Goal: Ask a question

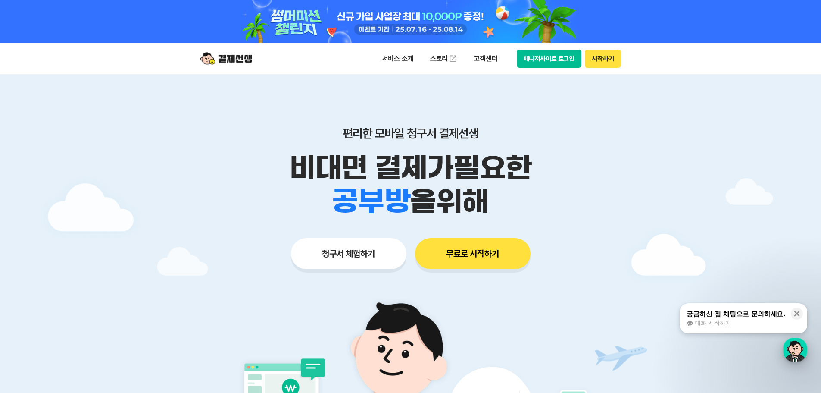
click at [786, 343] on div "button" at bounding box center [795, 350] width 24 height 24
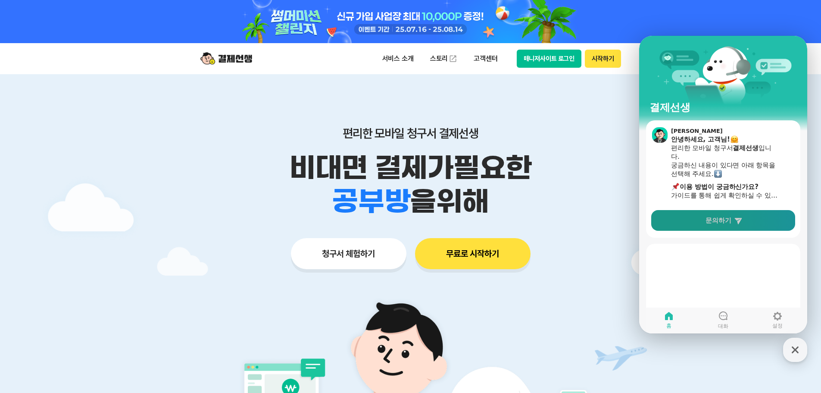
click at [719, 227] on link "문의하기" at bounding box center [723, 220] width 144 height 21
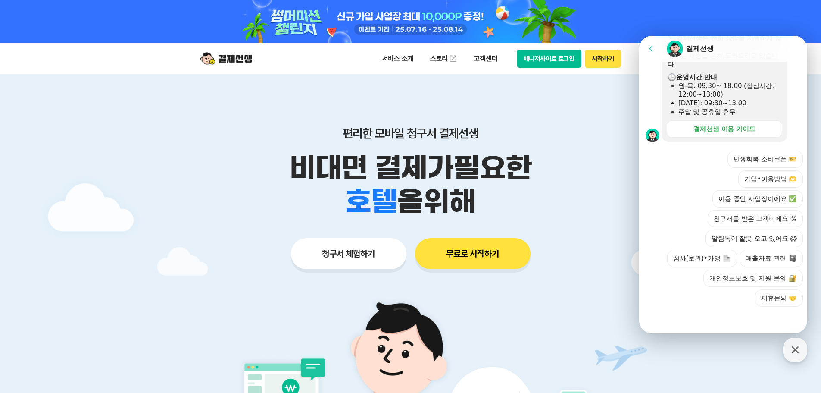
scroll to position [172, 0]
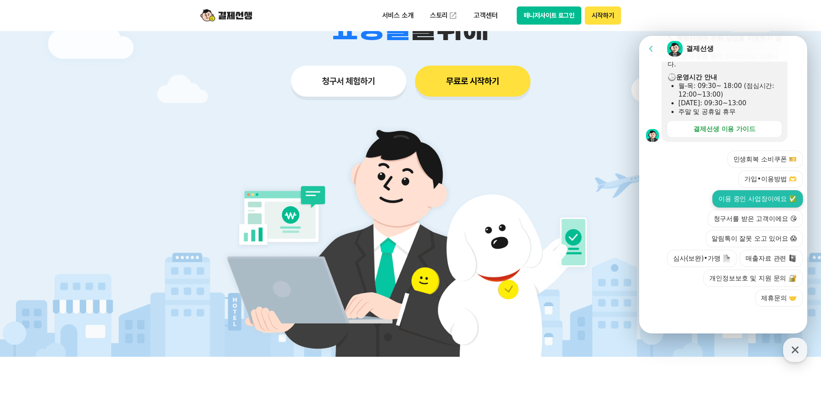
click at [764, 206] on button "이용 중인 사업장이에요 ✅" at bounding box center [758, 198] width 91 height 17
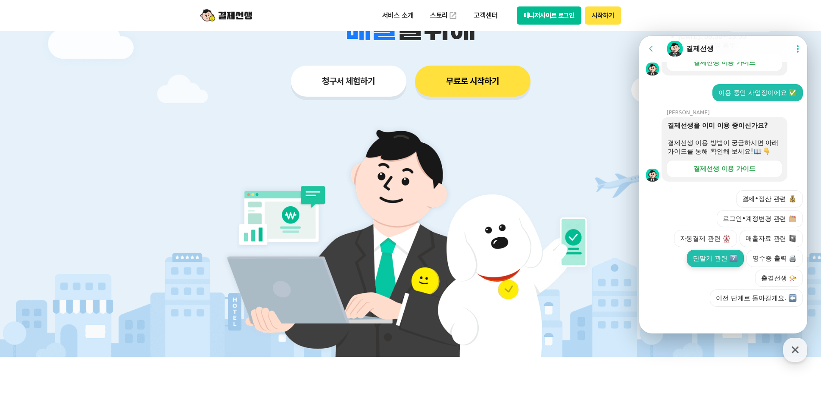
click at [721, 260] on button "단말기 관련" at bounding box center [715, 258] width 57 height 17
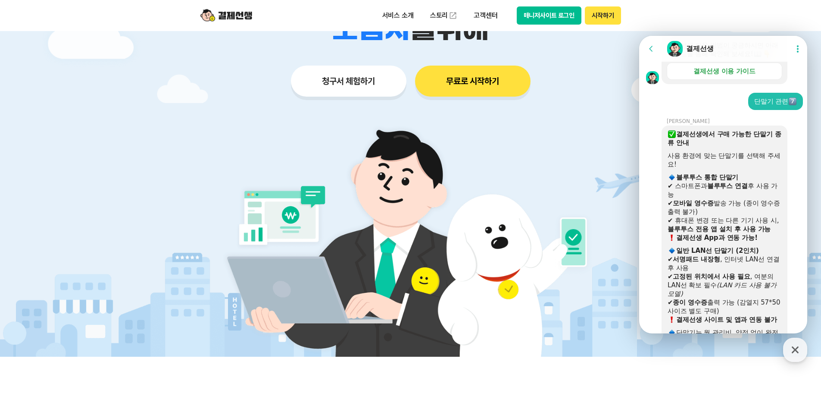
scroll to position [413, 0]
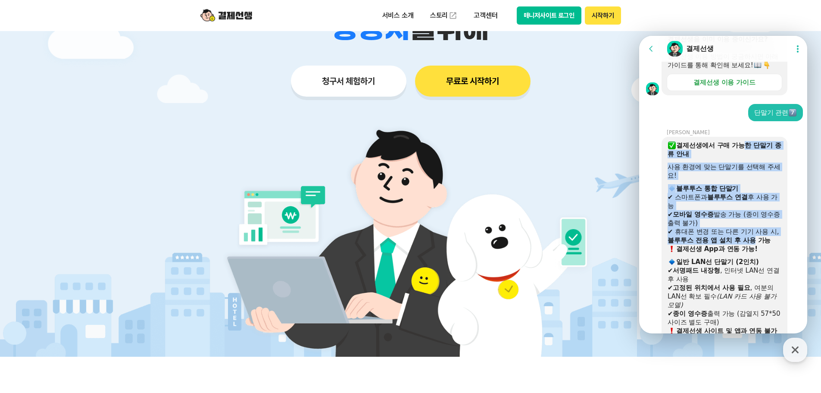
drag, startPoint x: 743, startPoint y: 157, endPoint x: 765, endPoint y: 250, distance: 95.3
click at [765, 250] on div "결제선생에서 구매 가능한 단말기 종류 안내 사용 환경에 맞는 단말기를 선택해 주세요! ​ 블루투스 통합 단말기 ✔ 스마트폰과 블루투스 연결 후…" at bounding box center [725, 253] width 114 height 224
click at [765, 244] on b "블루투스 전용 앱 설치 후 사용 가능" at bounding box center [719, 240] width 103 height 8
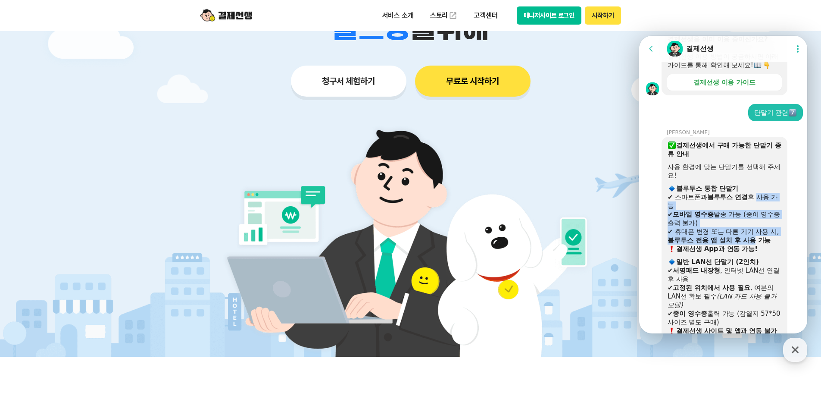
drag, startPoint x: 756, startPoint y: 202, endPoint x: 765, endPoint y: 249, distance: 48.2
click at [765, 248] on div "결제선생에서 구매 가능한 단말기 종류 안내 사용 환경에 맞는 단말기를 선택해 주세요! ​ 블루투스 통합 단말기 ✔ 스마트폰과 블루투스 연결 후…" at bounding box center [725, 253] width 114 height 224
click at [765, 244] on b "블루투스 전용 앱 설치 후 사용 가능" at bounding box center [719, 240] width 103 height 8
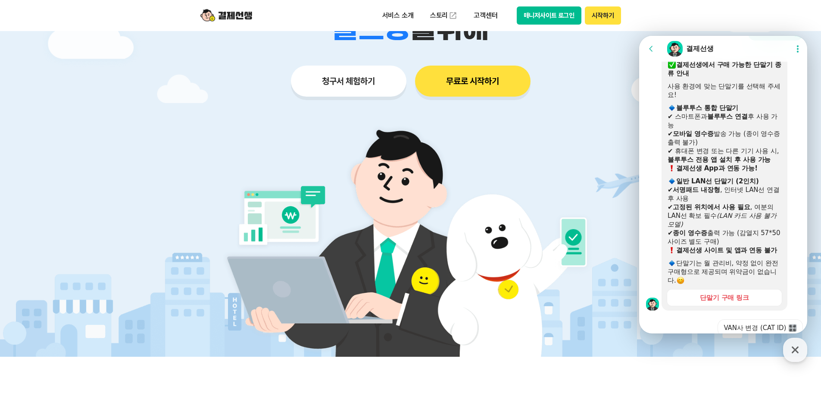
scroll to position [499, 0]
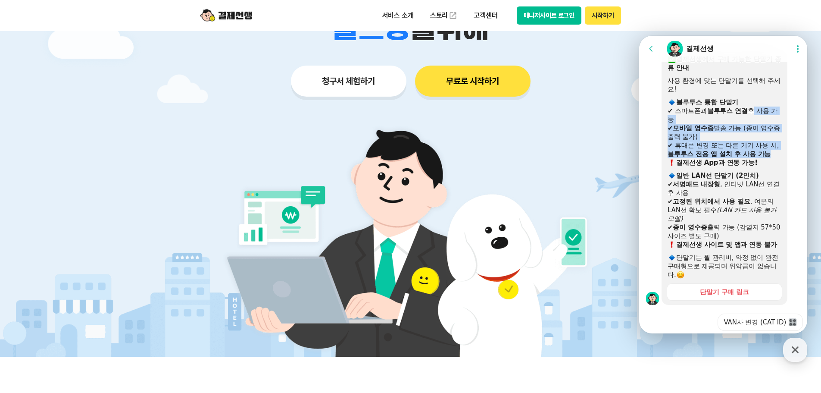
drag, startPoint x: 755, startPoint y: 129, endPoint x: 765, endPoint y: 175, distance: 46.3
click at [765, 175] on div "결제선생에서 구매 가능한 단말기 종류 안내 사용 환경에 맞는 단말기를 선택해 주세요! ​ 블루투스 통합 단말기 ✔ 스마트폰과 블루투스 연결 후…" at bounding box center [725, 167] width 114 height 224
click at [765, 158] on div "✔ 휴대폰 변경 또는 다른 기기 사용 시, 블루투스 전용 앱 설치 후 사용 가능" at bounding box center [725, 149] width 114 height 17
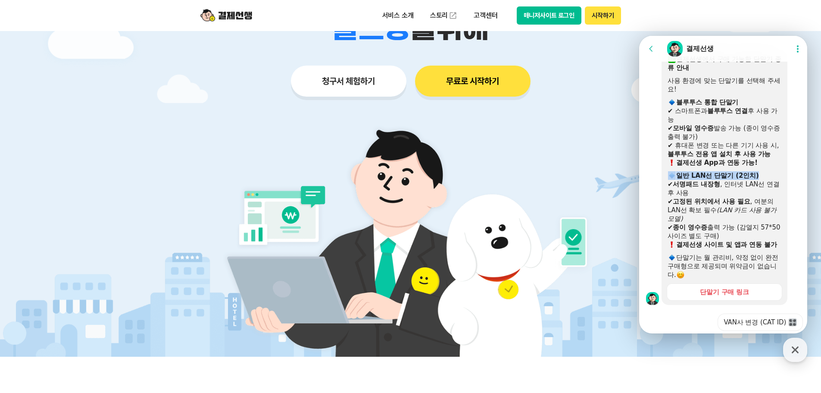
drag, startPoint x: 767, startPoint y: 190, endPoint x: 768, endPoint y: 197, distance: 7.4
click at [768, 197] on div "결제선생에서 구매 가능한 단말기 종류 안내 사용 환경에 맞는 단말기를 선택해 주세요! ​ 블루투스 통합 단말기 ✔ 스마트폰과 블루투스 연결 후…" at bounding box center [725, 167] width 114 height 224
click at [768, 197] on div "✔ 서명패드 내장형 , 인터넷 LAN선 연결 후 사용" at bounding box center [725, 188] width 114 height 17
drag, startPoint x: 764, startPoint y: 176, endPoint x: 766, endPoint y: 207, distance: 31.1
click at [766, 207] on div "결제선생에서 구매 가능한 단말기 종류 안내 사용 환경에 맞는 단말기를 선택해 주세요! ​ 블루투스 통합 단말기 ✔ 스마트폰과 블루투스 연결 후…" at bounding box center [725, 167] width 114 height 224
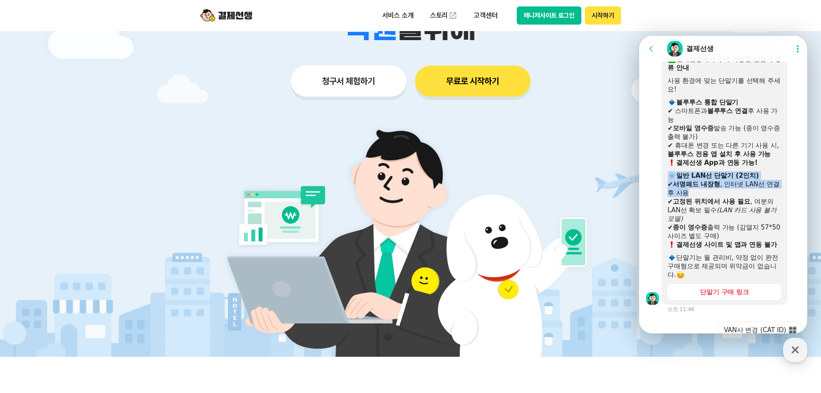
click at [766, 197] on div "✔ 서명패드 내장형 , 인터넷 LAN선 연결 후 사용" at bounding box center [725, 188] width 114 height 17
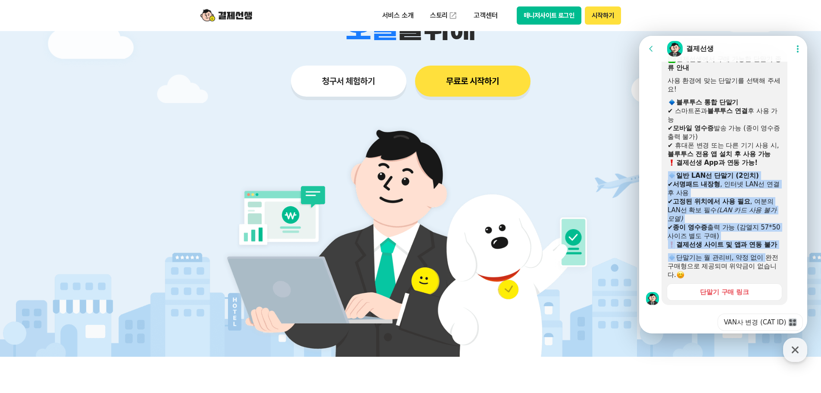
drag, startPoint x: 755, startPoint y: 185, endPoint x: 764, endPoint y: 282, distance: 96.9
click at [764, 279] on div "결제선생에서 구매 가능한 단말기 종류 안내 사용 환경에 맞는 단말기를 선택해 주세요! ​ 블루투스 통합 단말기 ✔ 스마트폰과 블루투스 연결 후…" at bounding box center [725, 167] width 114 height 224
click at [764, 279] on div "단말기는 월 관리비, 약정 없이 완전 구매형으로 제공되며 위약금이 없습니다." at bounding box center [725, 266] width 114 height 26
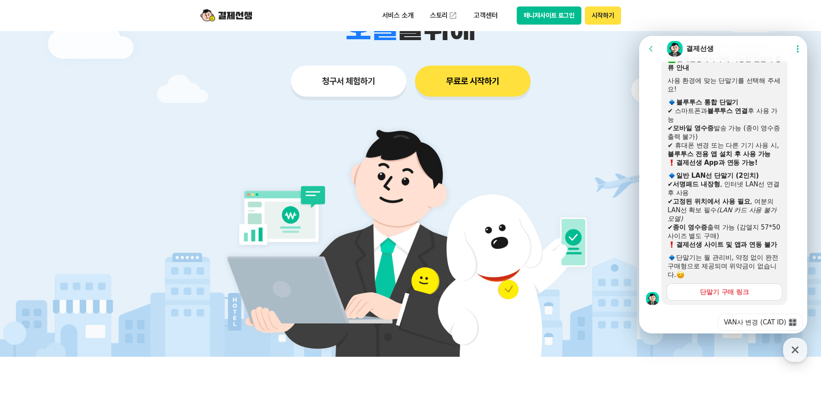
click at [750, 300] on link "단말기 구매 링크" at bounding box center [725, 291] width 116 height 17
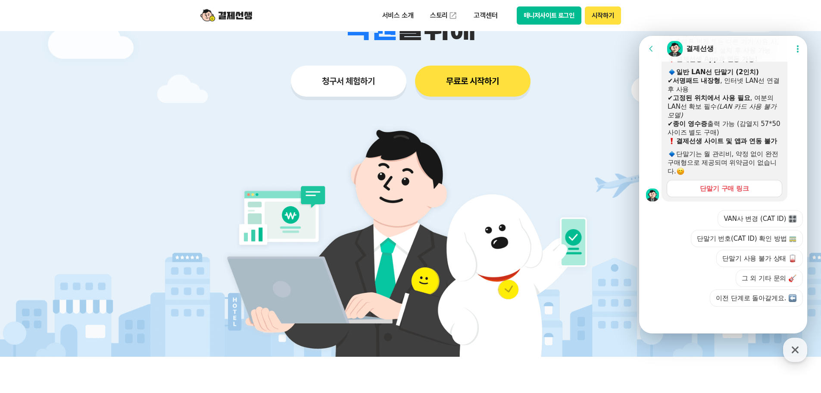
scroll to position [388, 0]
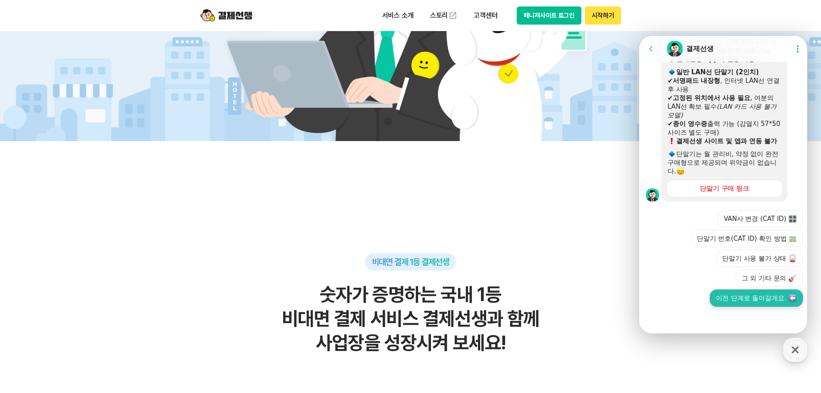
click at [746, 300] on button "이전 단계로 돌아갈게요." at bounding box center [756, 297] width 93 height 17
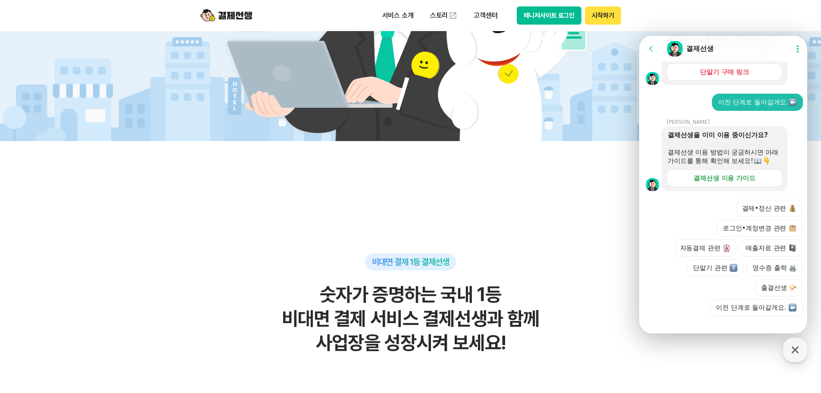
scroll to position [763, 0]
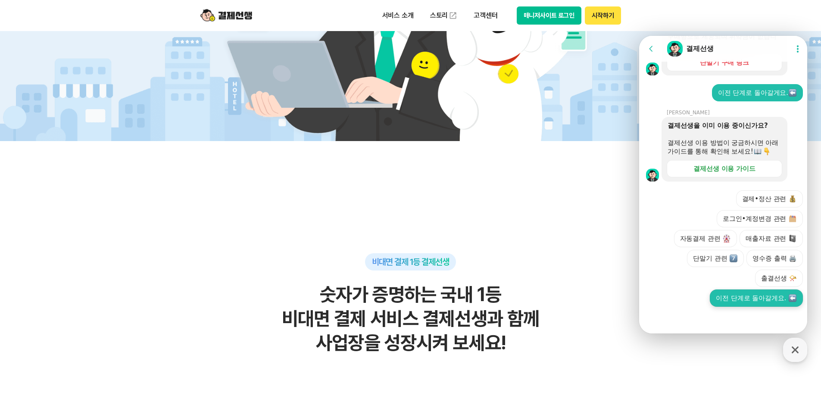
click at [767, 296] on button "이전 단계로 돌아갈게요." at bounding box center [756, 297] width 93 height 17
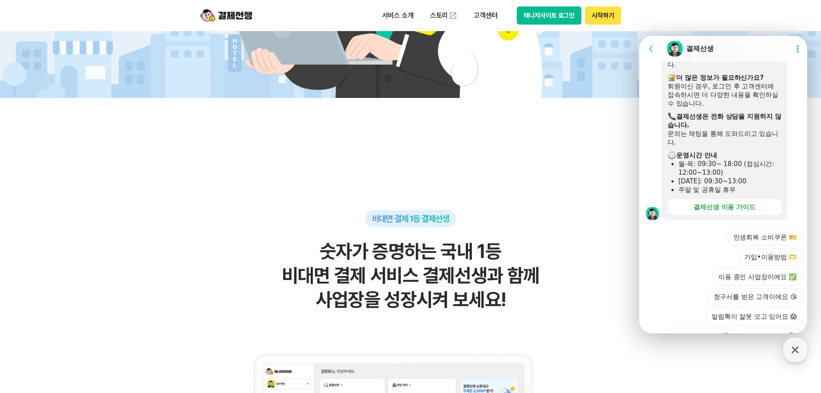
scroll to position [1064, 0]
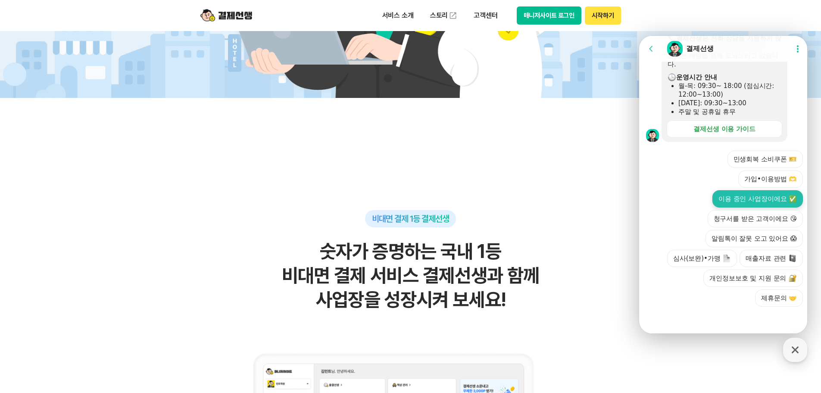
click at [759, 199] on button "이용 중인 사업장이에요 ✅" at bounding box center [758, 198] width 91 height 17
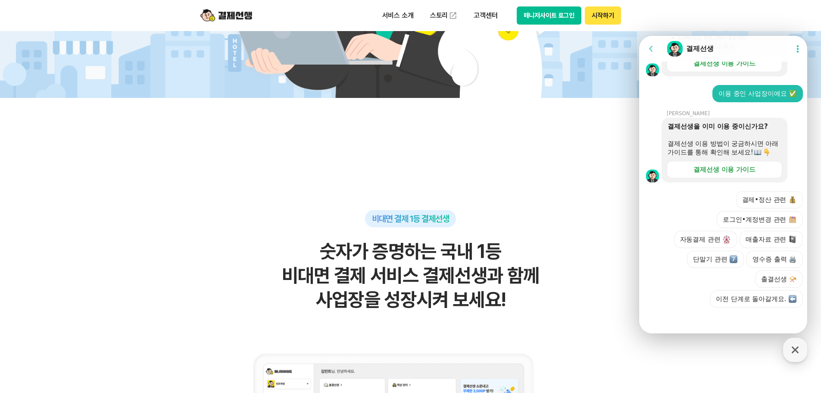
scroll to position [1139, 0]
click at [769, 200] on button "결제•정산 관련" at bounding box center [769, 198] width 67 height 17
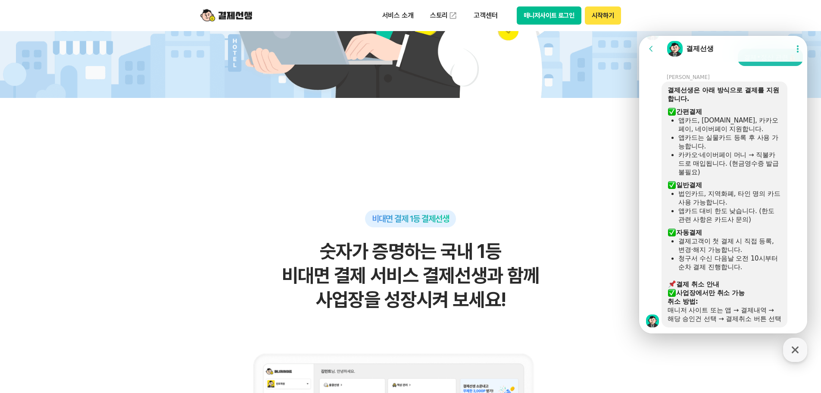
scroll to position [1435, 0]
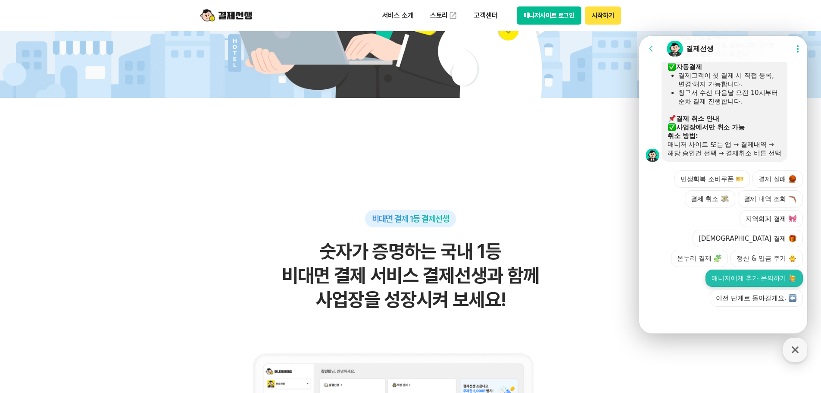
click at [736, 281] on button "매니저에게 추가 문의하기" at bounding box center [754, 277] width 97 height 17
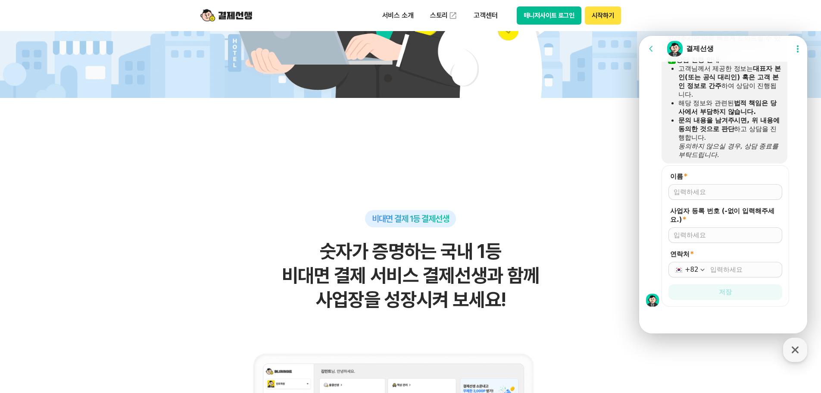
scroll to position [1645, 0]
drag, startPoint x: 713, startPoint y: 203, endPoint x: 715, endPoint y: 194, distance: 9.0
click at [713, 199] on form "이름 * 사업자 등록 번호 (-없이 입력해주세요.) * 연락처 * +82 저장" at bounding box center [726, 235] width 128 height 141
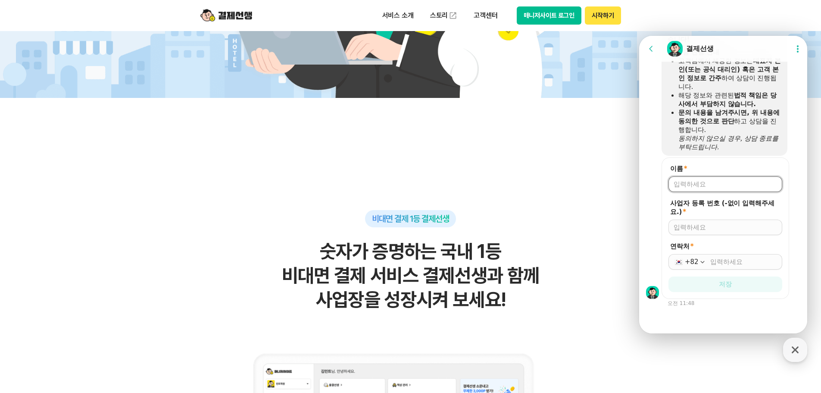
click at [715, 188] on input "이름 *" at bounding box center [725, 184] width 103 height 9
drag, startPoint x: 714, startPoint y: 188, endPoint x: 615, endPoint y: 189, distance: 99.1
click at [639, 36] on html "Go to previous page Chat Room 결제선생 Show userchat action dialog Message List [결제…" at bounding box center [723, 36] width 168 height 0
click at [713, 181] on input "이름 *" at bounding box center [725, 184] width 103 height 9
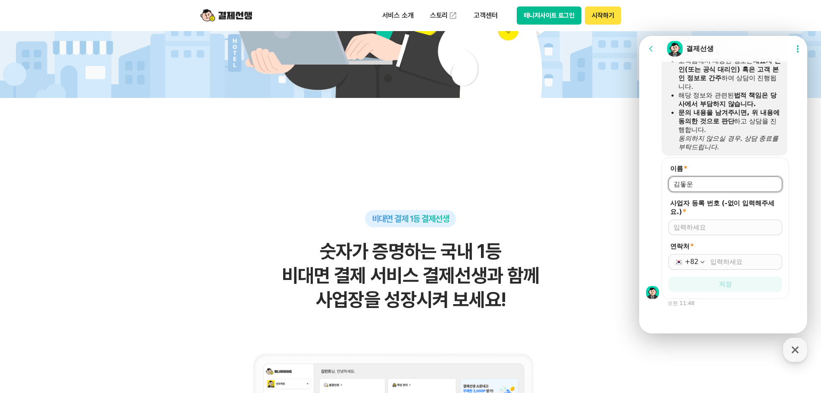
click at [666, 178] on form "이름 * 사업자 등록 번호 (-없이 입력해주세요.) * 연락처 * +82 저장" at bounding box center [726, 227] width 128 height 141
type input "ㄱ"
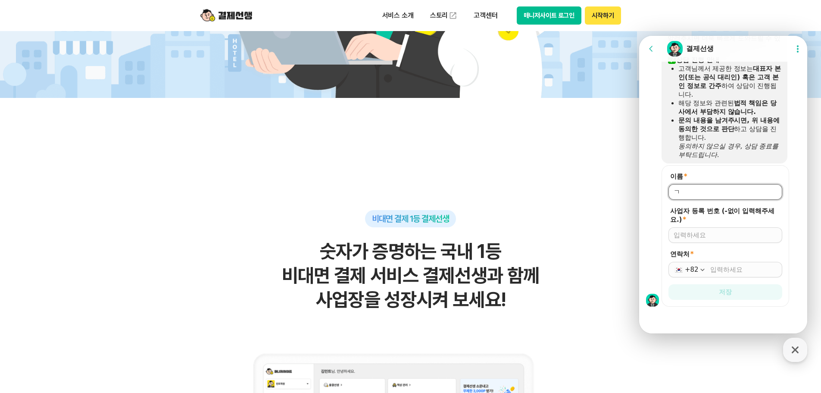
scroll to position [1645, 0]
click at [652, 191] on div "이름 * 사업자 등록 번호 (-없이 입력해주세요.) * 연락처 * +82 저장" at bounding box center [724, 235] width 171 height 141
type input "[PERSON_NAME]"
type input "3234101088"
click at [740, 270] on input "연락처 *" at bounding box center [743, 269] width 67 height 9
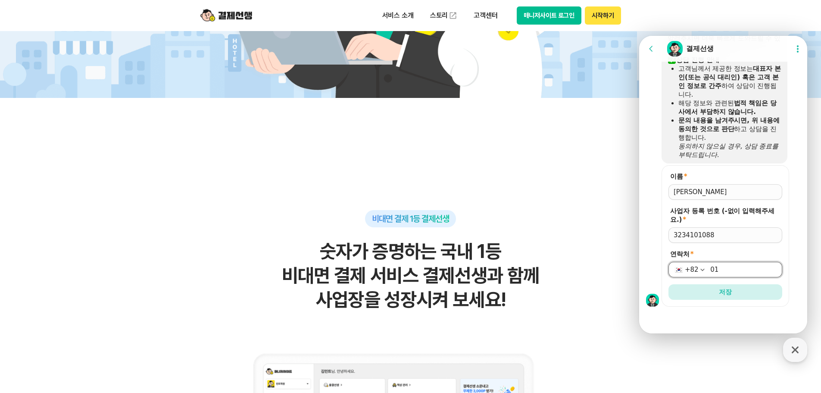
type input "0"
type input "[PHONE_NUMBER]"
click at [747, 289] on button "저장" at bounding box center [726, 292] width 114 height 16
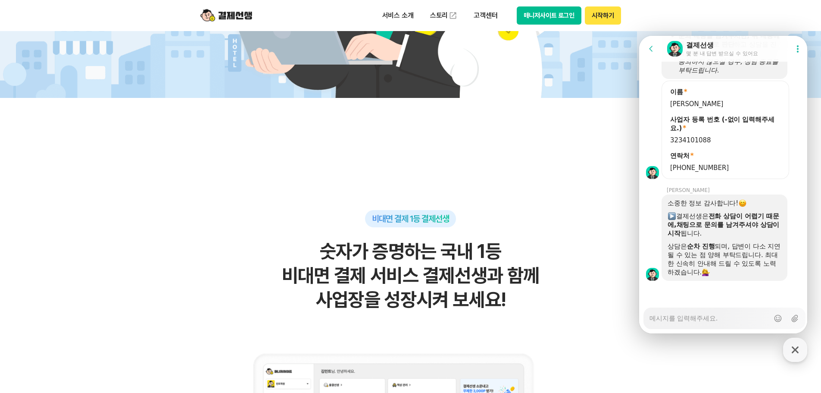
scroll to position [1729, 0]
click at [698, 313] on textarea "Messenger Input Textarea" at bounding box center [710, 315] width 120 height 15
type textarea "x"
type textarea "d"
type textarea "x"
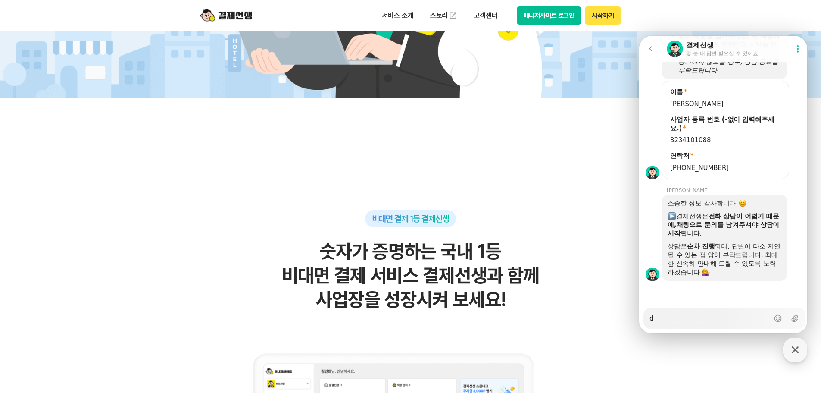
type textarea "dk"
type textarea "x"
type textarea "dks"
type textarea "x"
type textarea "dkss"
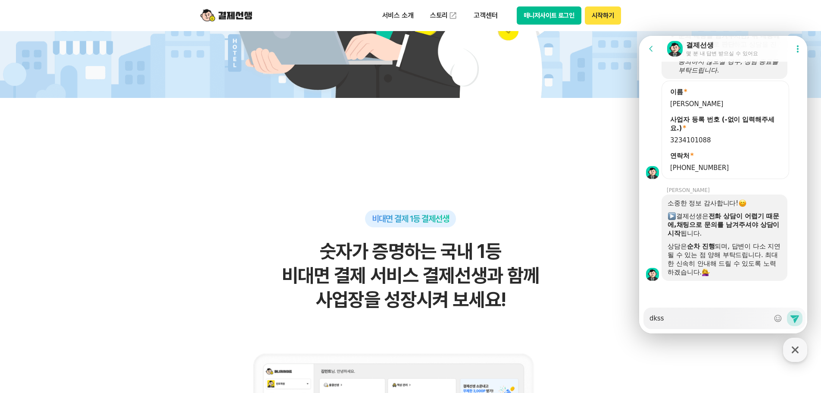
type textarea "x"
type textarea "dkssu"
type textarea "x"
type textarea "dkssudg"
type textarea "x"
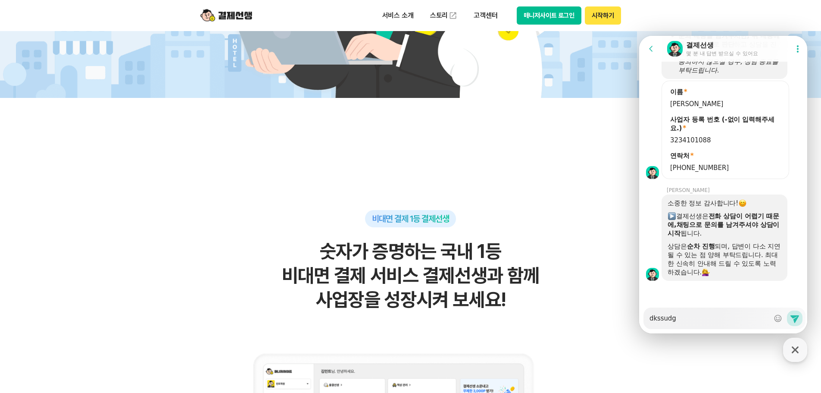
type textarea "dkssud"
type textarea "x"
type textarea "dkssu"
type textarea "x"
type textarea "dkss"
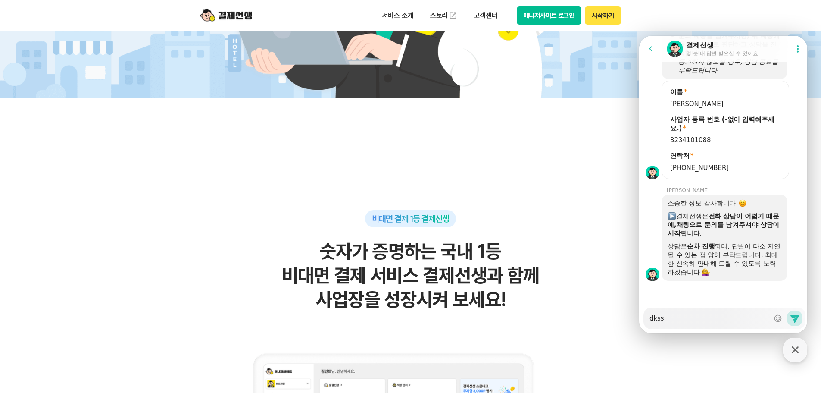
type textarea "x"
type textarea "dks"
type textarea "x"
type textarea "dk"
type textarea "x"
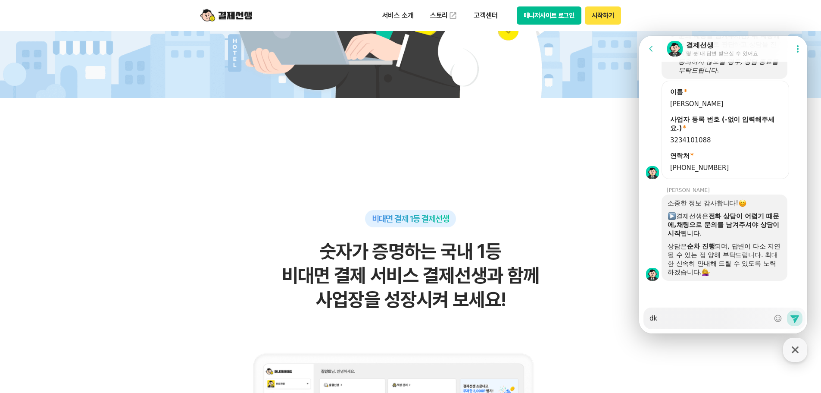
type textarea "d"
type textarea "x"
type textarea "브"
type textarea "x"
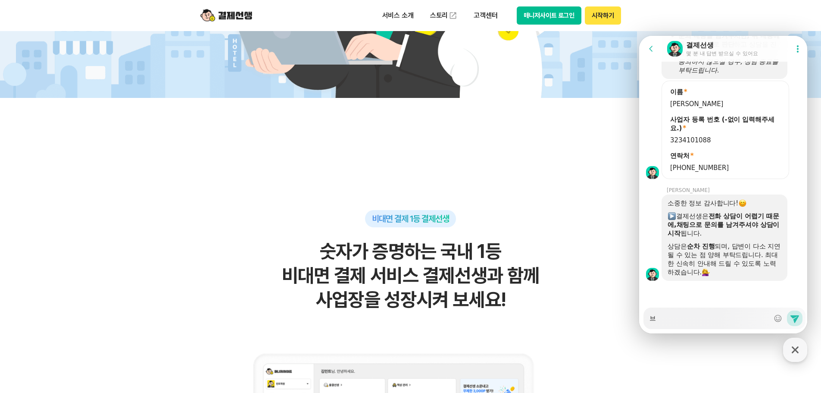
type textarea "블"
type textarea "x"
type textarea "블ㄹ"
type textarea "x"
type textarea "블루"
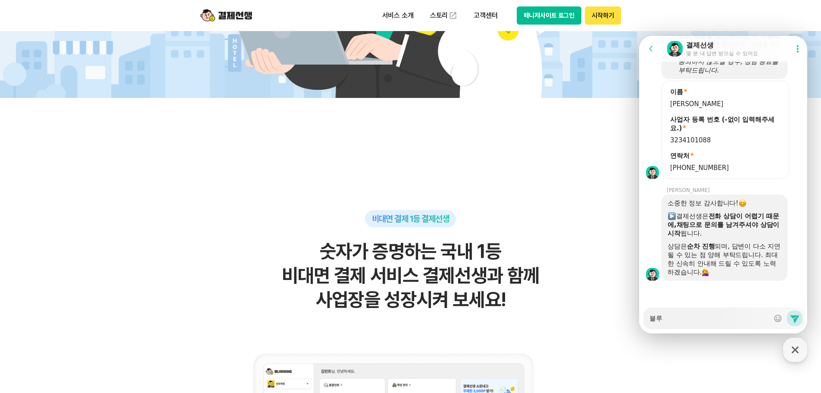
type textarea "x"
type textarea "블뤁"
type textarea "x"
type textarea "블루투"
type textarea "x"
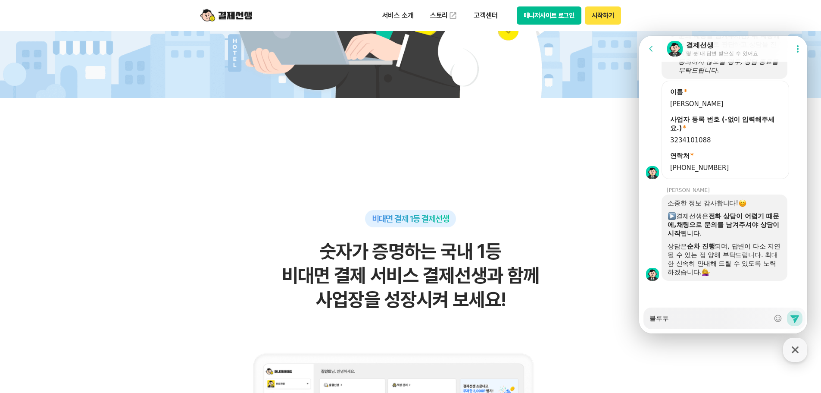
type textarea "블루툿"
type textarea "x"
type textarea "블루투스"
type textarea "x"
type textarea "블루투스"
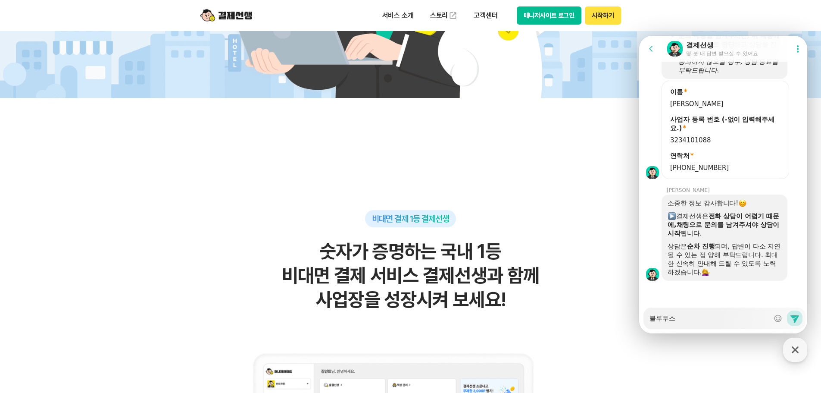
type textarea "x"
type textarea "블루투스 다"
type textarea "x"
type textarea "블루투스 단"
type textarea "x"
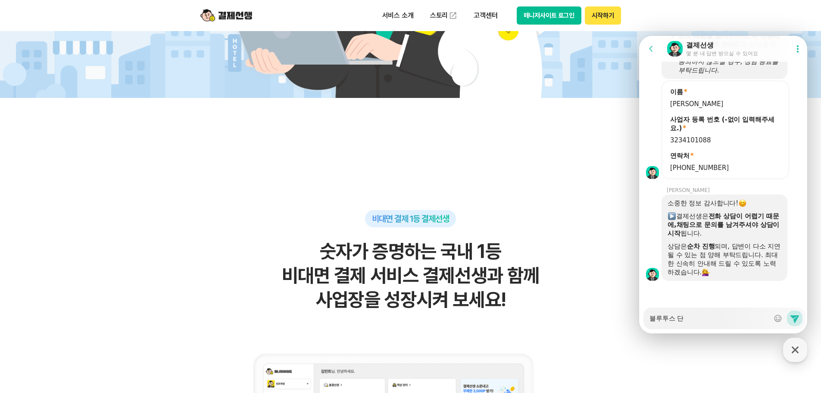
type textarea "블루투스 단ㅁ"
type textarea "x"
type textarea "블루투스 단마"
type textarea "x"
type textarea "블루투스 단말"
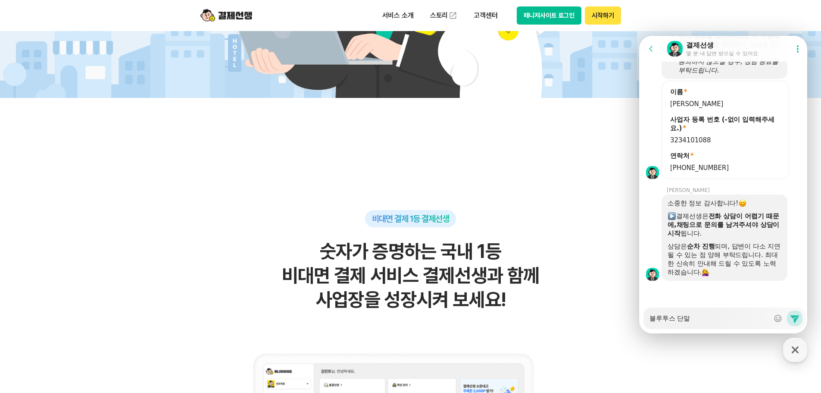
type textarea "x"
type textarea "[PERSON_NAME]"
type textarea "x"
type textarea "블루투스 단말긴"
type textarea "x"
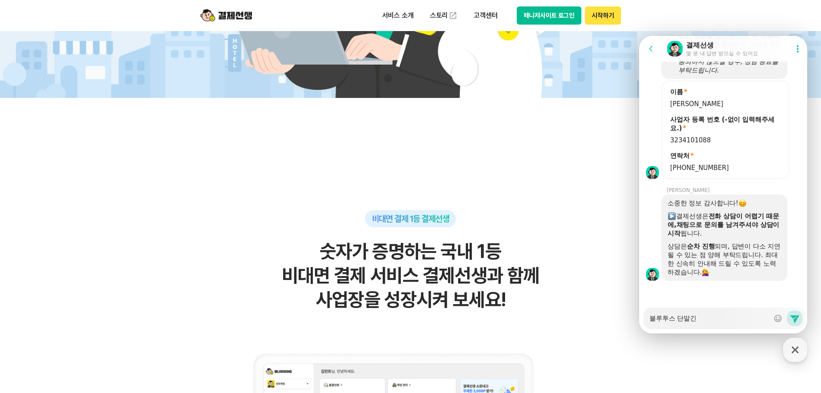
type textarea "블루투스 단말기느"
type textarea "x"
type textarea "블루투스 단말기는"
type textarea "x"
type textarea "블루투스 단말기는"
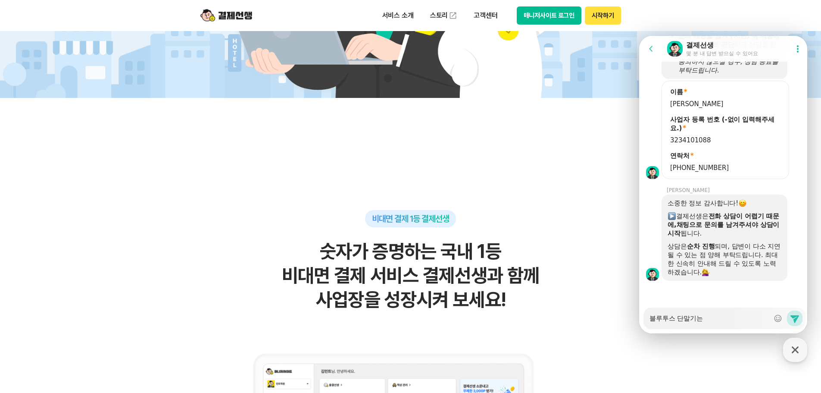
type textarea "x"
type textarea "블루투스 단말기는 어"
type textarea "x"
type textarea "블루투스 단말기는 어ㄸ"
type textarea "x"
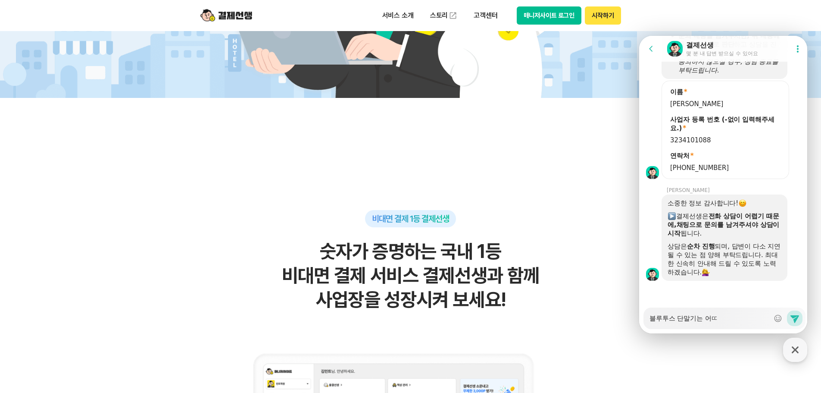
type textarea "블루투스 단말기는 어떠"
type textarea "x"
type textarea "블루투스 단말기는 어떤"
type textarea "x"
type textarea "블루투스 단말기는 어떤ㅅ"
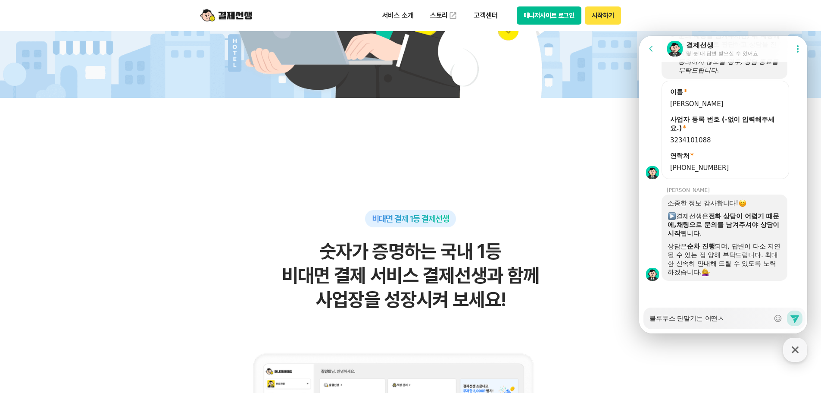
type textarea "x"
type textarea "블루투스 단말기는 어떤시"
type textarea "x"
type textarea "블루투스 단말기는 어떤식ㅇ"
type textarea "x"
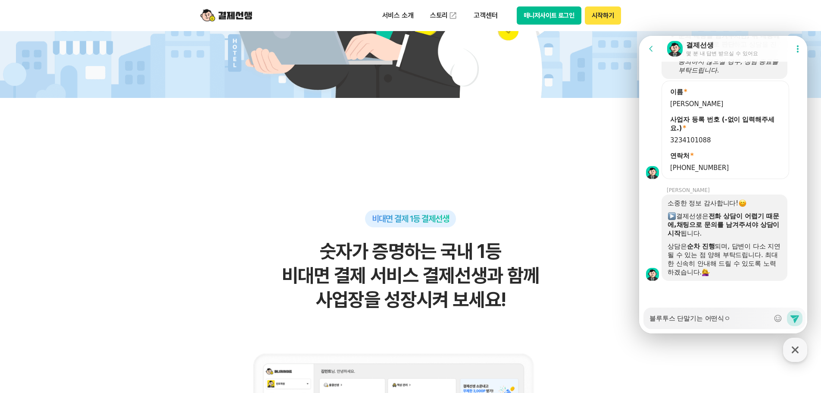
type textarea "블루투스 단말기는 어떤식으"
type textarea "x"
type textarea "블루투스 단말기는 어떤식으로"
type textarea "x"
type textarea "블루투스 단말기는 어떤식으로"
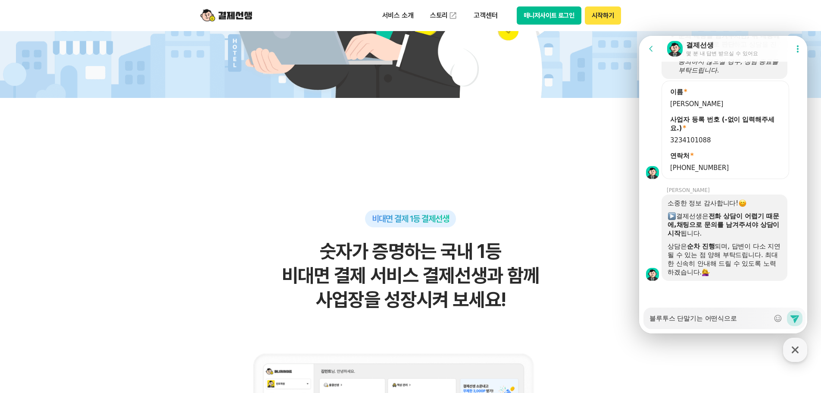
type textarea "x"
type textarea "블루투스 단말기는 어떤식으로 ㄱ"
type textarea "x"
type textarea "블루투스 단말기는 어떤식으로 겨"
type textarea "x"
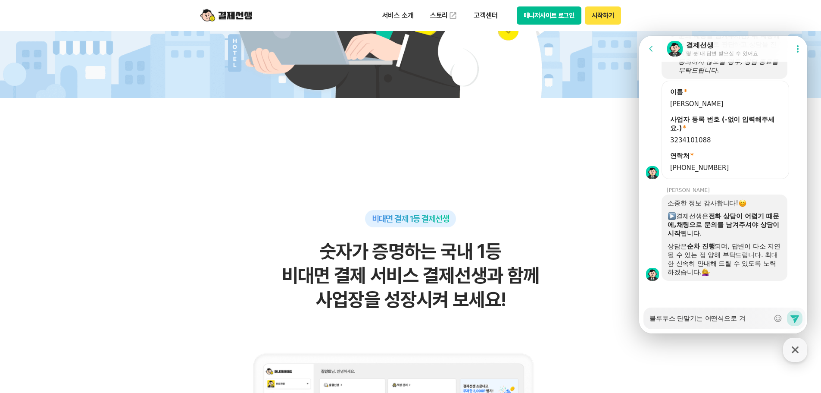
type textarea "블루투스 단말기는 어떤식으로 결"
type textarea "x"
type textarea "블루투스 단말기는 어떤식으로 결ㅈ"
type textarea "x"
type textarea "블루투스 단말기는 어떤식으로 결제"
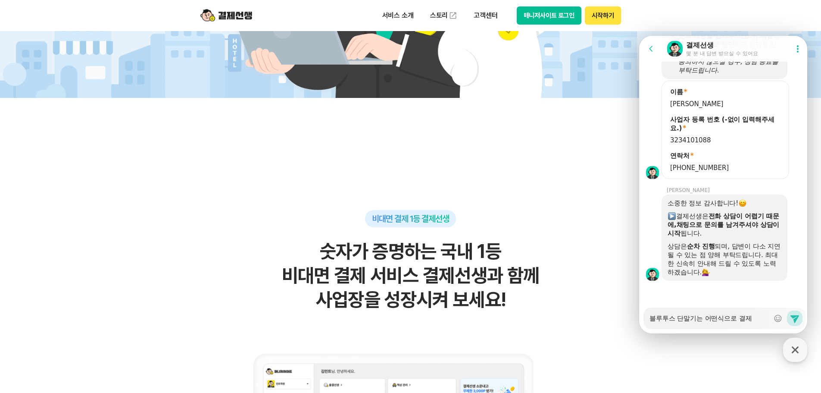
type textarea "x"
type textarea "블루투스 단말기는 어떤식으로 결젤"
type textarea "x"
type textarea "블루투스 단말기는 어떤식으로 결제르"
type textarea "x"
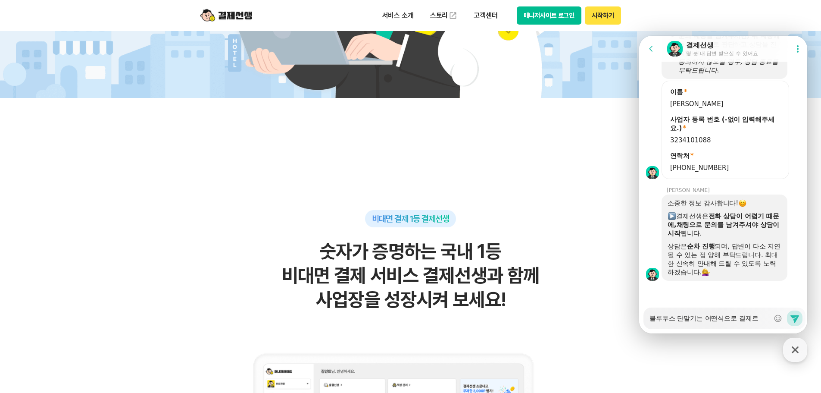
type textarea "블루투스 단말기는 어떤식으로 결제ㄹ"
type textarea "x"
type textarea "블루투스 단말기는 어떤식으로 결제"
type textarea "x"
type textarea "블루투스 단말기는 어떤식으로 결"
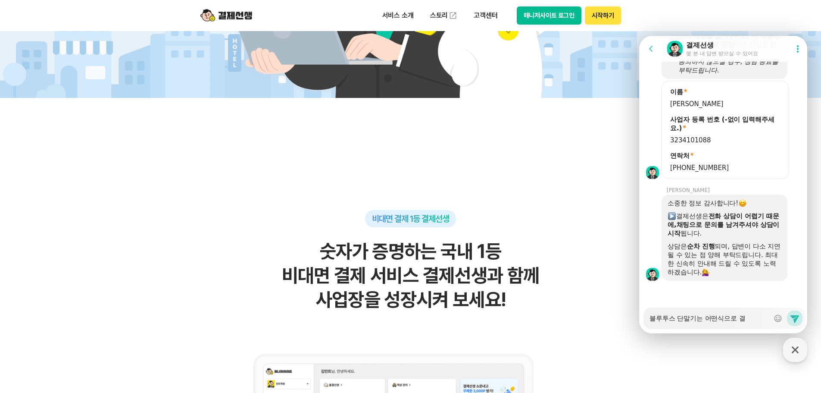
type textarea "x"
type textarea "블루투스 단말기는 어떤식으로"
type textarea "x"
type textarea "블루투스 단말기는 어떤식으로"
type textarea "x"
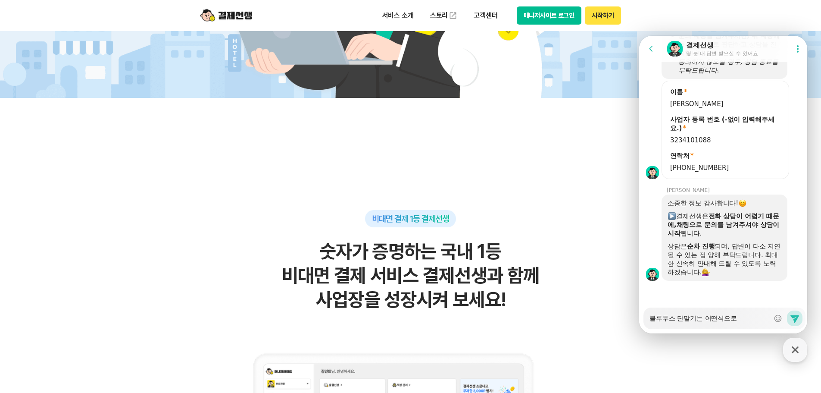
type textarea "블루투스 단말기는 어떤식으로"
type textarea "x"
type textarea "블루투스 단말기는 어떤식으로 ㅅ"
type textarea "x"
type textarea "블루투스 단말기는 어떤식으로 사"
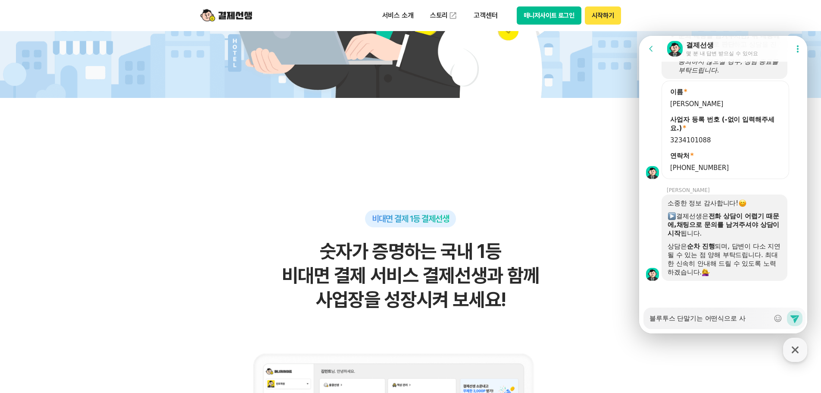
type textarea "x"
type textarea "블루투스 단말기는 어떤식으로 사요"
type textarea "x"
type textarea "블루투스 단말기는 어떤식으로 사용"
type textarea "x"
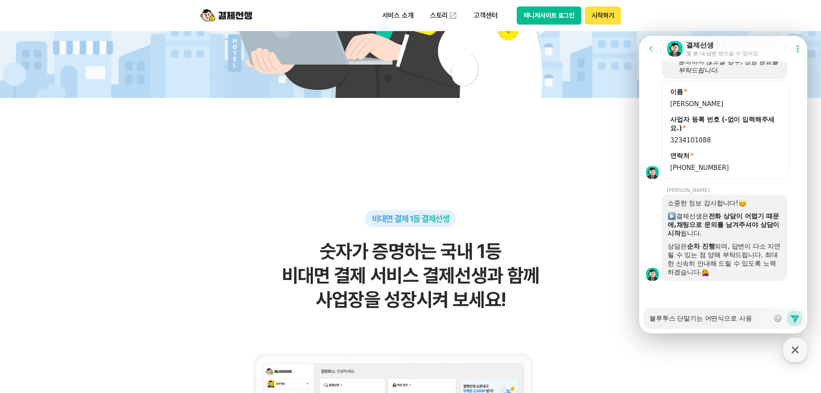
type textarea "블루투스 단말기는 어떤식으로 사용ㅎ"
type textarea "x"
type textarea "블루투스 단말기는 어떤식으로 사용하"
type textarea "x"
type textarea "블루투스 단말기는 어떤식으로 사용한"
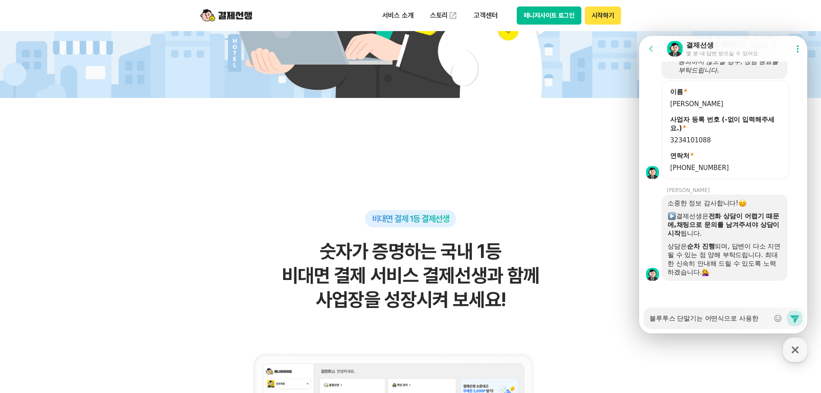
type textarea "x"
type textarea "블루투스 단말기는 어떤식으로 사용하느"
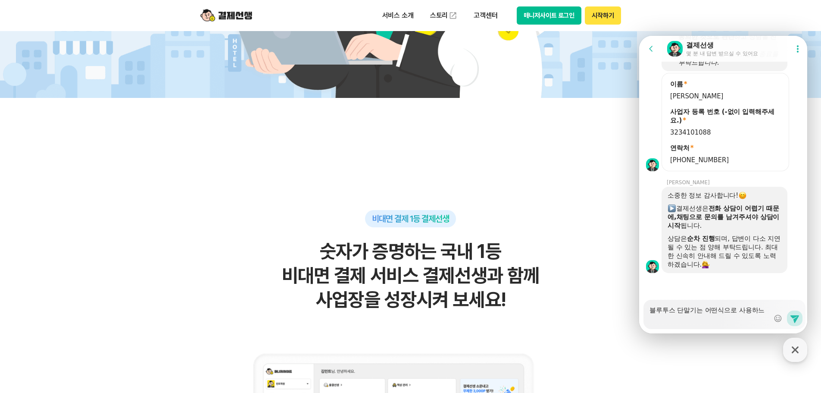
type textarea "x"
type textarea "블루투스 단말기는 어떤식으로 사용하는ㄱ"
type textarea "x"
type textarea "블루투스 단말기는 어떤식으로 사용하는거"
type textarea "x"
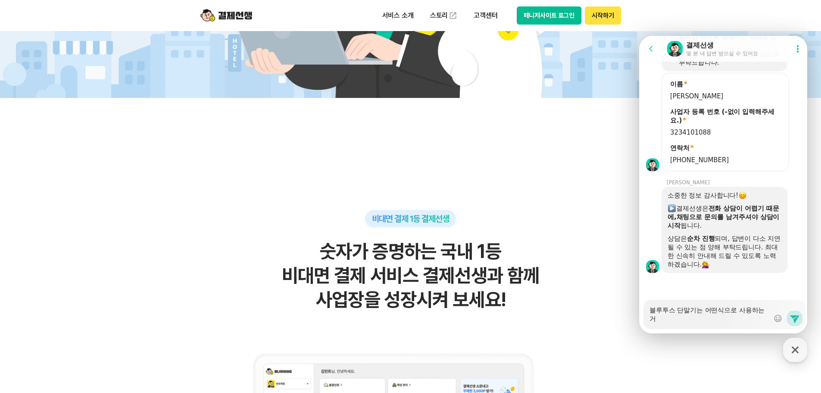
type textarea "블루투스 단말기는 어떤식으로 사용하는걸"
type textarea "x"
type textarea "블루투스 단말기는 어떤식으로 사용하는걸ㄲ"
type textarea "x"
type textarea "블루투스 단말기는 어떤식으로 사용하는걸까"
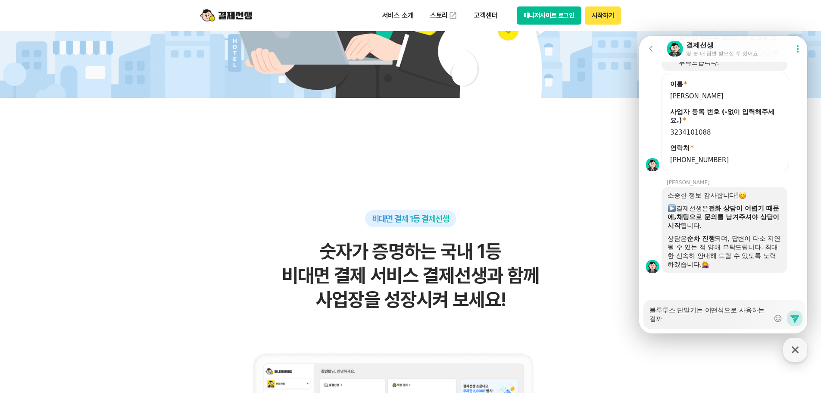
type textarea "x"
type textarea "블루투스 단말기는 어떤식으로 사용하는걸깡"
type textarea "x"
type textarea "블루투스 단말기는 어떤식으로 사용하는걸까요"
type textarea "x"
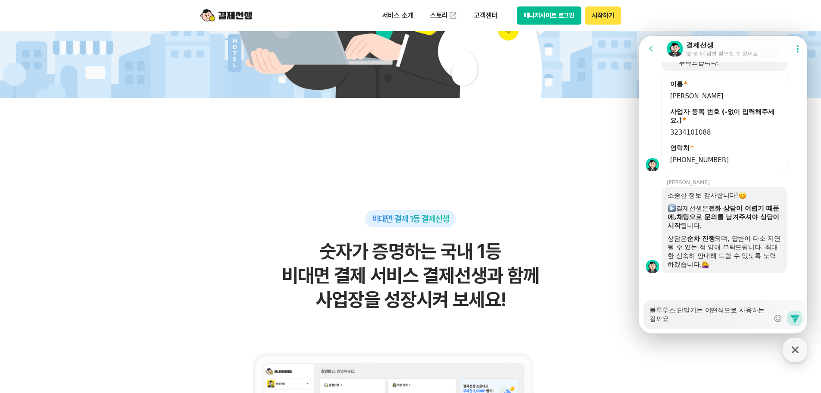
type textarea "블루투스 단말기는 어떤식으로 사용하는걸까요?"
type textarea "x"
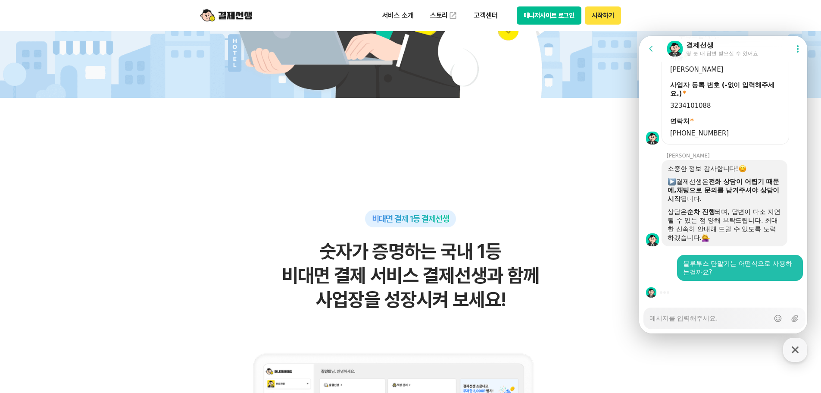
type textarea "x"
type textarea "ㄱ"
type textarea "x"
type textarea "겨"
type textarea "x"
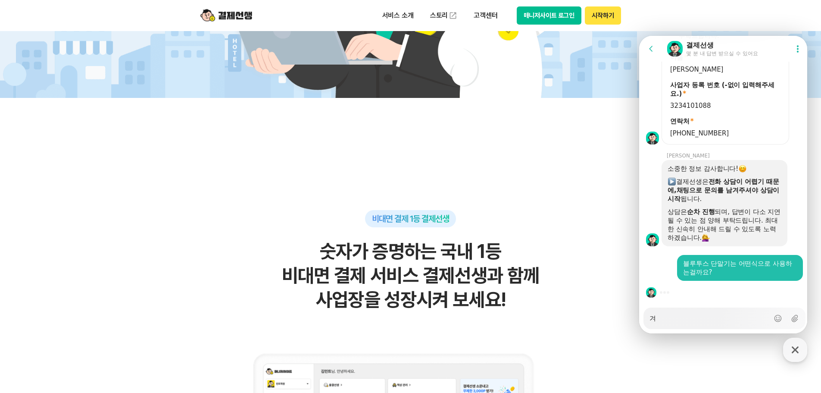
type textarea "결"
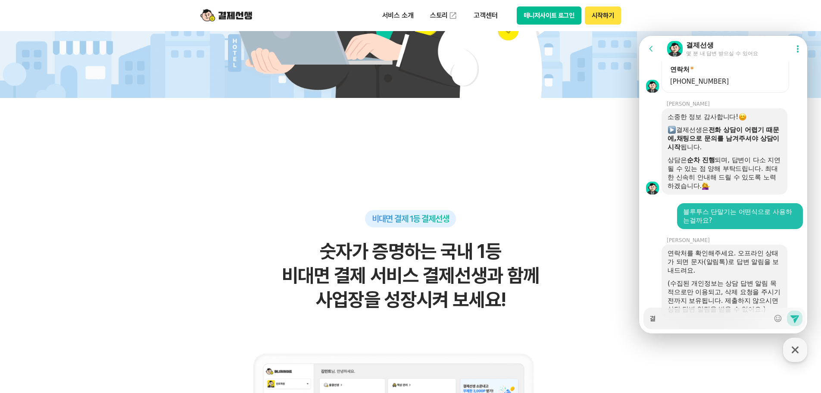
type textarea "x"
type textarea "겨"
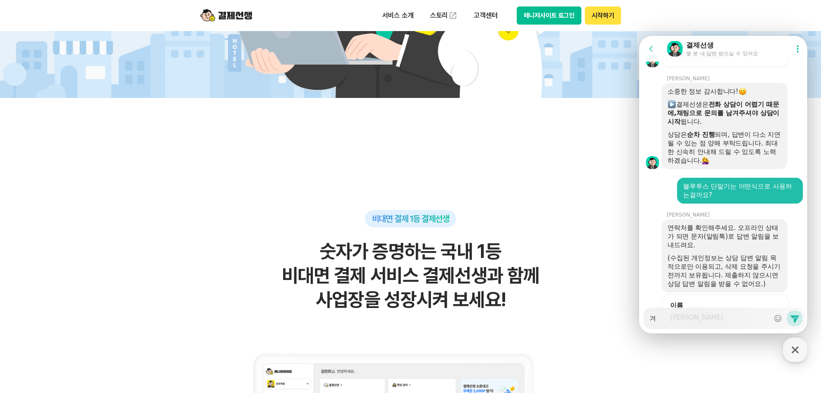
type textarea "x"
type textarea "ㄱ"
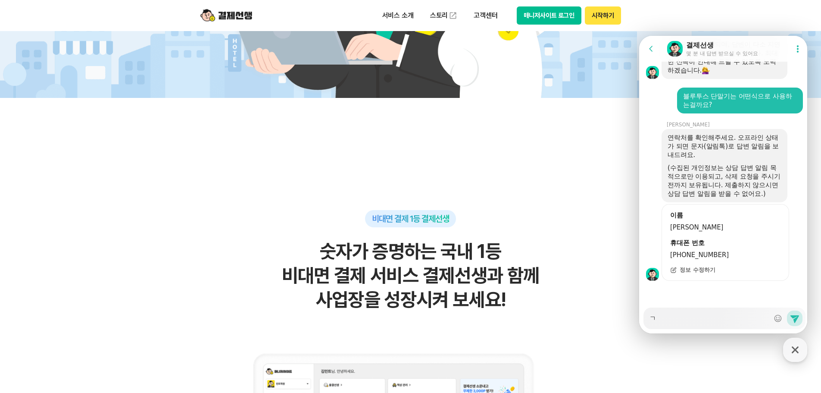
type textarea "x"
type textarea "ㅇ"
type textarea "x"
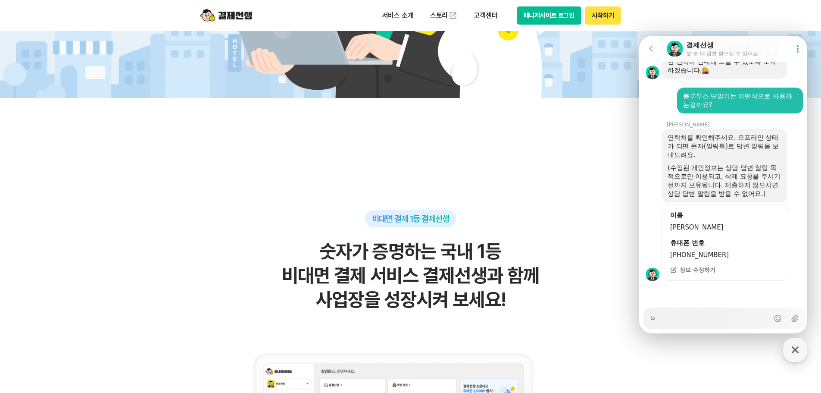
type textarea "애"
type textarea "x"
type textarea "앱"
type textarea "x"
type textarea "앱ㅇ"
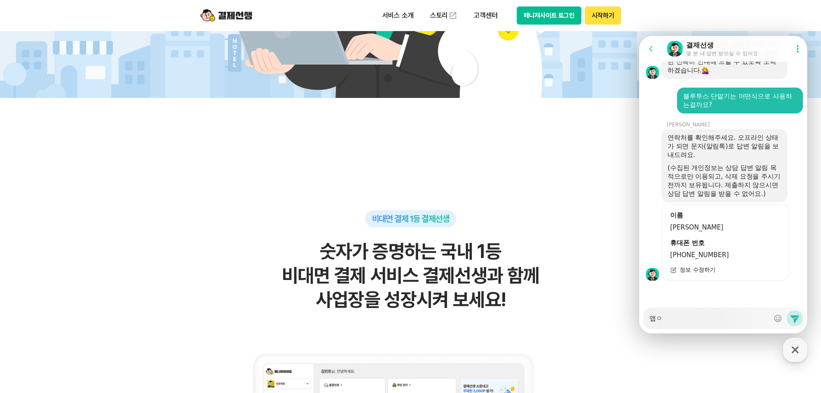
type textarea "x"
type textarea "앱에"
type textarea "x"
type textarea "앱에서"
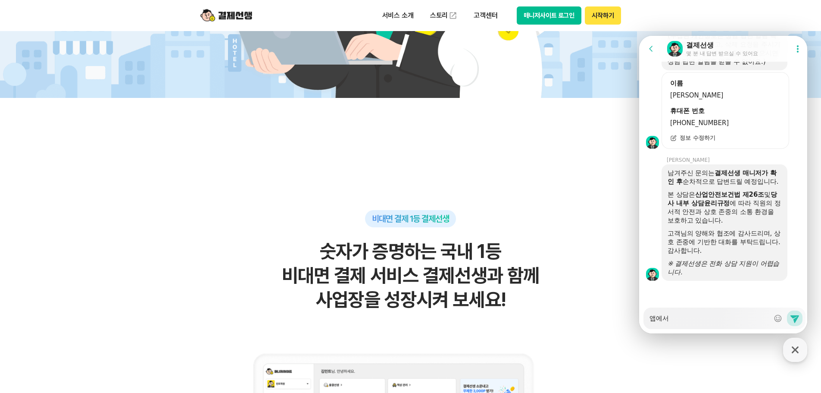
scroll to position [2080, 0]
type textarea "x"
type textarea "앱에서 ㅇ"
type textarea "x"
type textarea "앱에서 애"
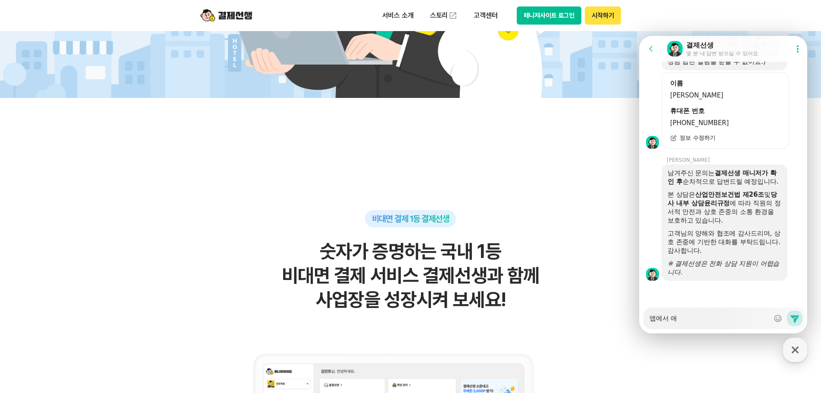
type textarea "x"
type textarea "앱에서 앱ㅇ"
type textarea "x"
type textarea "앱에서 앱에"
type textarea "x"
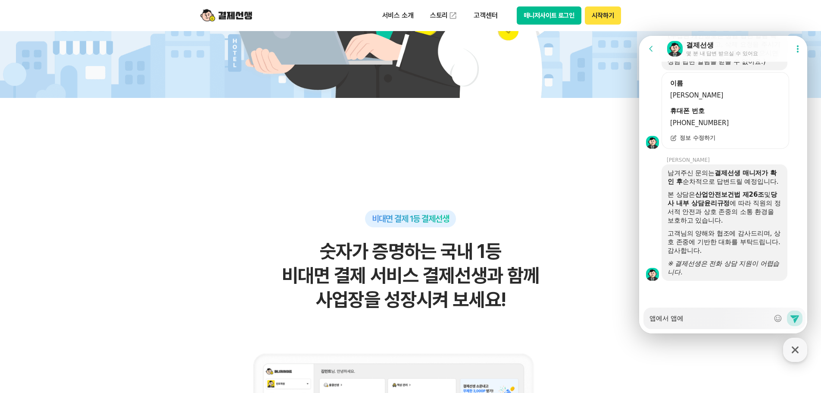
type textarea "앱에서 앱엣"
type textarea "x"
type textarea "앱에서 앱에서"
type textarea "x"
type textarea "앱에서 앱에서"
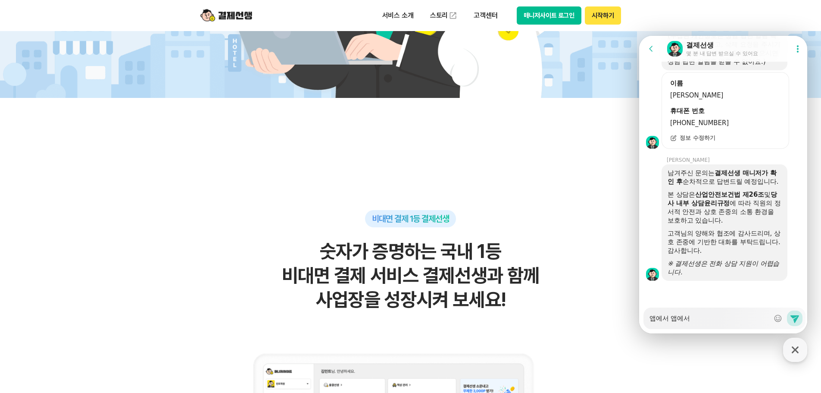
type textarea "x"
type textarea "앱에서 앱에"
type textarea "x"
type textarea "앱에서 앱"
type textarea "x"
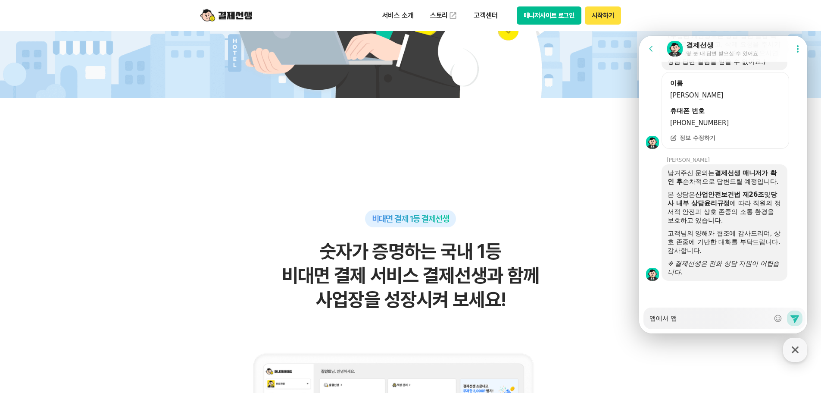
type textarea "앱에서"
type textarea "x"
type textarea "앱에서"
type textarea "x"
type textarea "앱에"
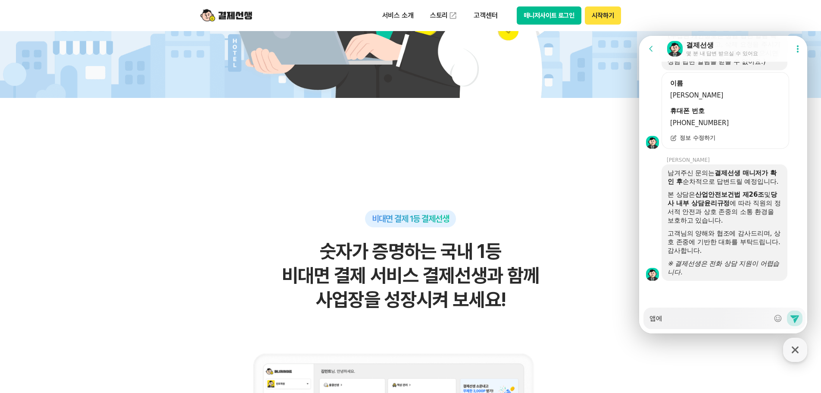
type textarea "x"
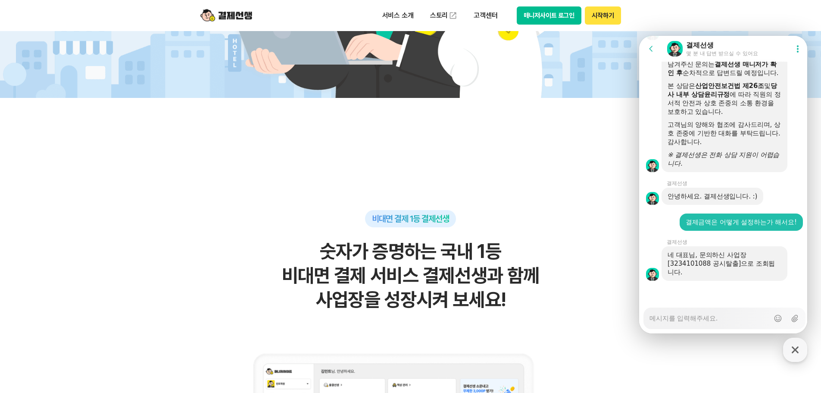
scroll to position [2197, 0]
click at [763, 275] on div "네 대표님, 문의하신 사업장 [3234101088 공시탈출]으로 조회됩니다." at bounding box center [725, 263] width 114 height 26
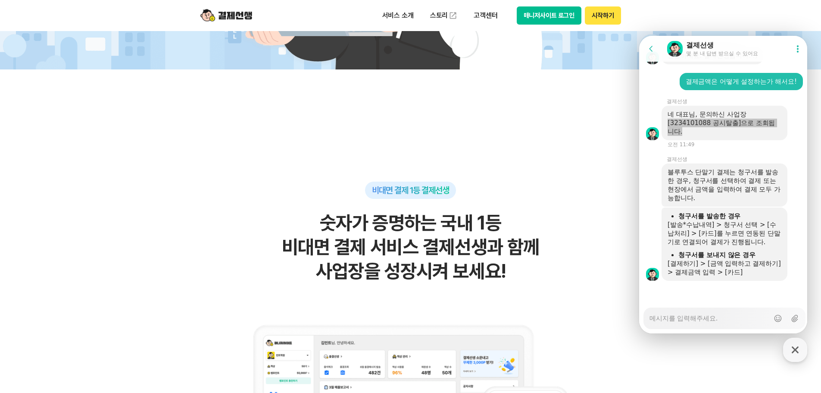
scroll to position [474, 0]
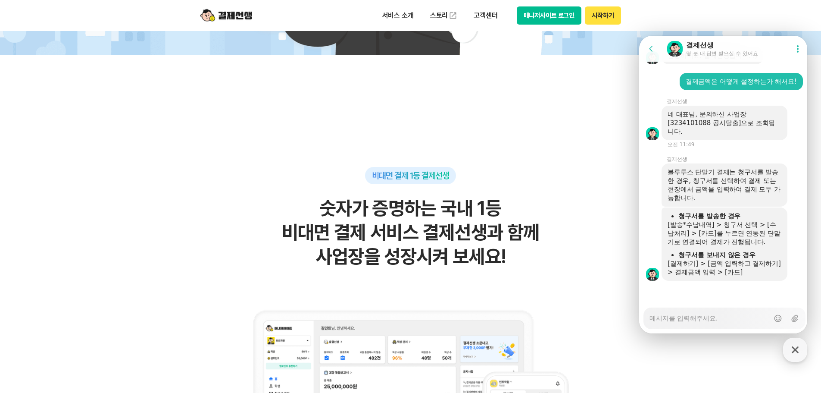
click at [722, 322] on textarea "Messenger Input Textarea" at bounding box center [710, 315] width 120 height 15
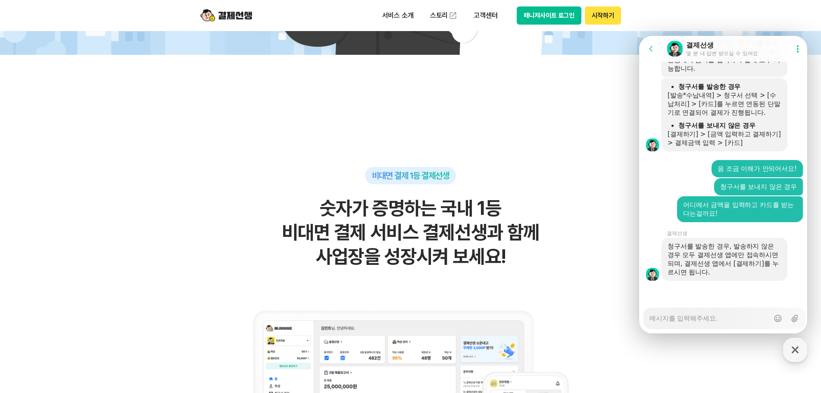
scroll to position [2467, 0]
click at [700, 318] on textarea "Messenger Input Textarea" at bounding box center [710, 315] width 120 height 15
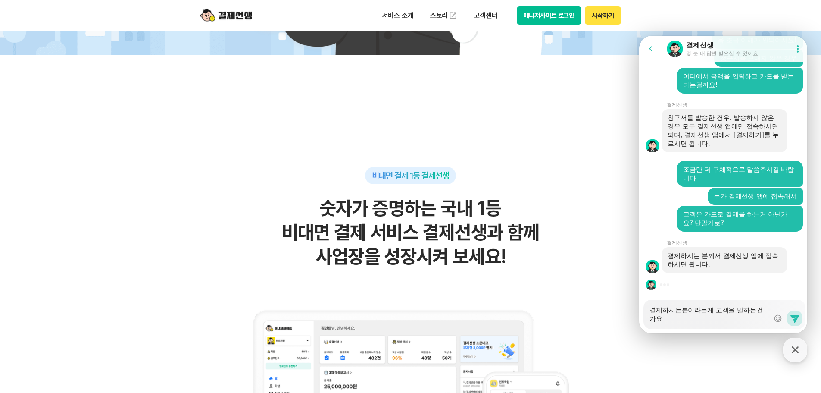
scroll to position [2596, 0]
click at [767, 278] on div at bounding box center [724, 284] width 171 height 23
click at [797, 316] on icon at bounding box center [795, 318] width 10 height 10
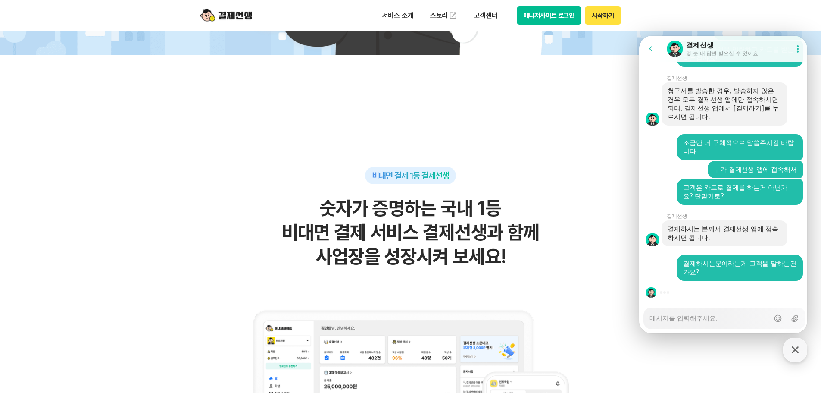
scroll to position [2622, 0]
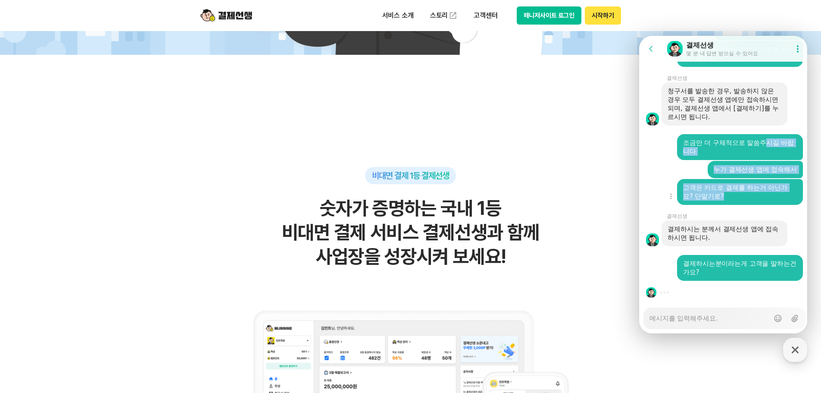
drag, startPoint x: 764, startPoint y: 138, endPoint x: 777, endPoint y: 193, distance: 56.2
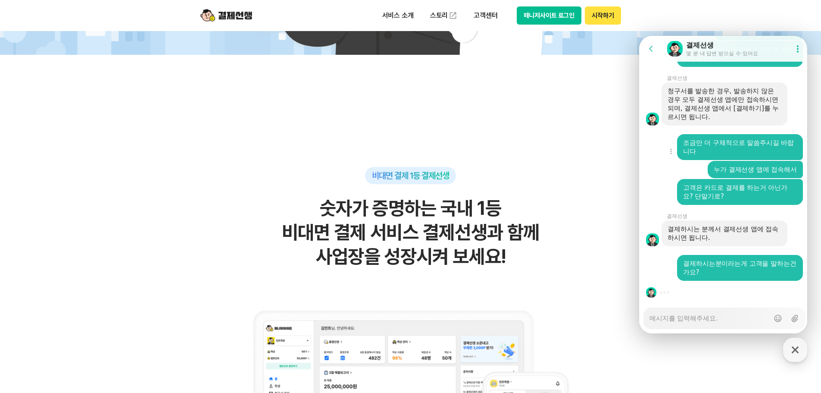
click at [737, 143] on div "조금만 더 구체적으로 말씀주시길 바랍니다" at bounding box center [740, 146] width 114 height 17
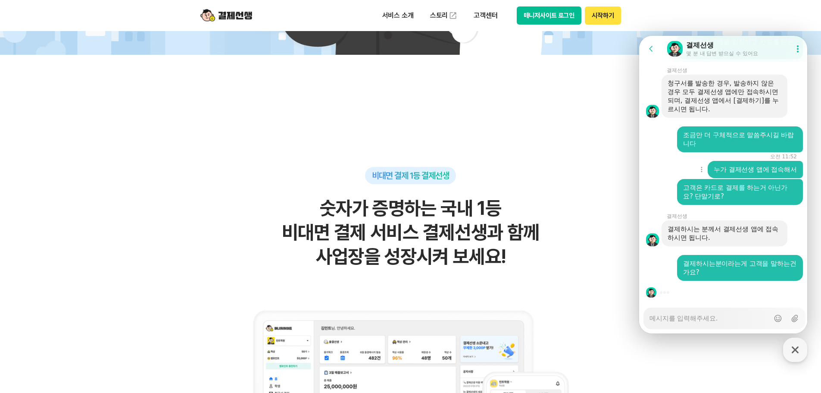
drag, startPoint x: 747, startPoint y: 156, endPoint x: 760, endPoint y: 178, distance: 25.5
click at [760, 178] on div "누가 결제선생 앱에 접속해서" at bounding box center [755, 169] width 95 height 17
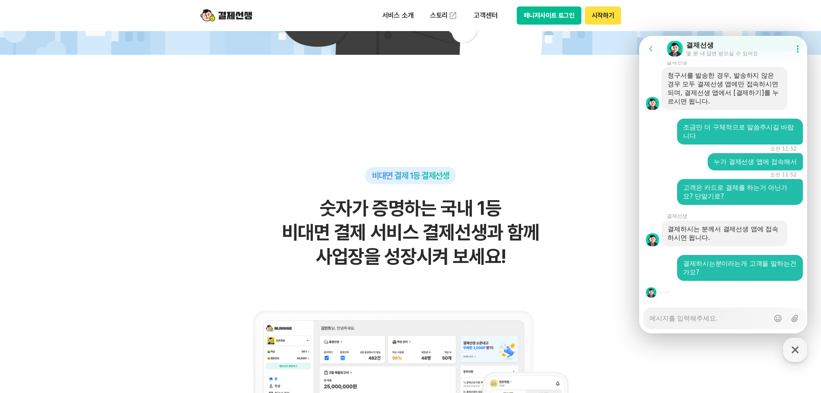
click at [757, 315] on textarea "Messenger Input Textarea" at bounding box center [710, 315] width 120 height 15
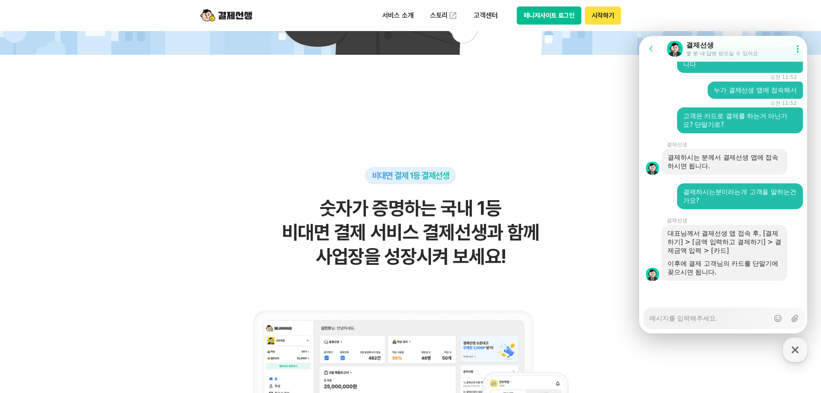
scroll to position [2710, 0]
click at [746, 322] on div "Messenger Input Textarea" at bounding box center [710, 318] width 120 height 21
click at [734, 315] on textarea "Messenger Input Textarea" at bounding box center [710, 315] width 120 height 15
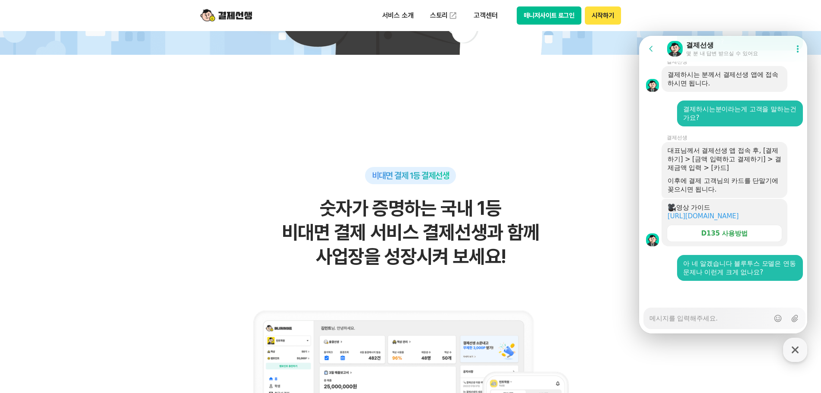
scroll to position [2801, 0]
click at [699, 212] on link "[URL][DOMAIN_NAME]" at bounding box center [703, 216] width 71 height 8
